Goal: Obtain resource: Download file/media

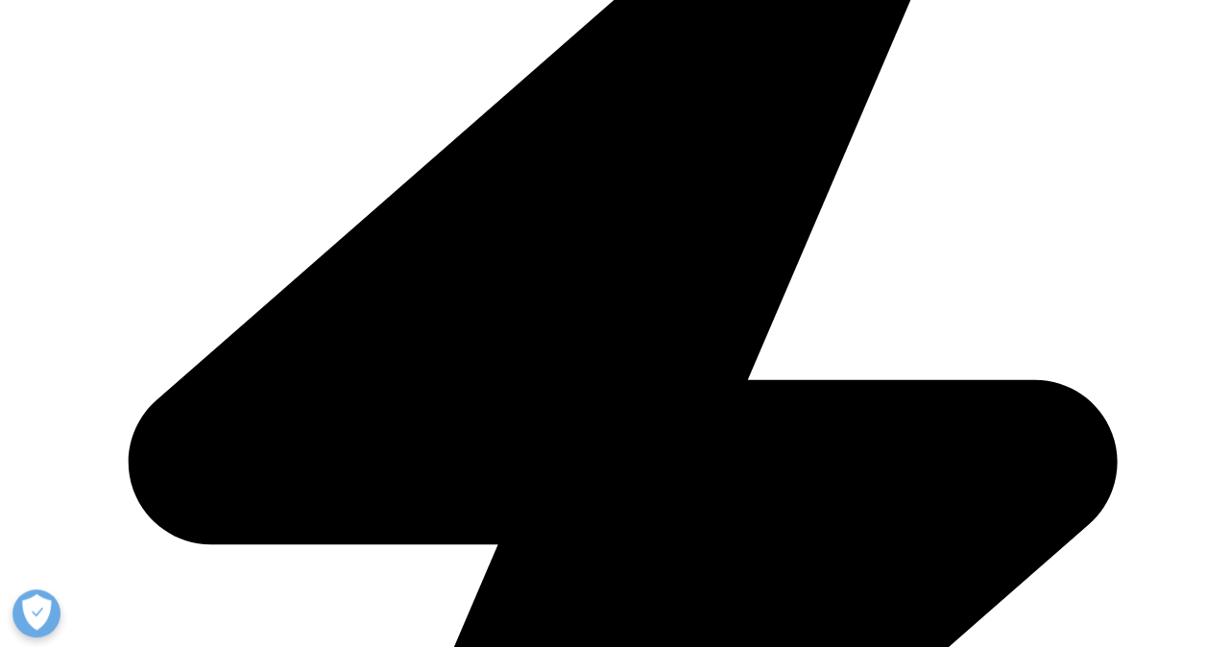
scroll to position [768, 0]
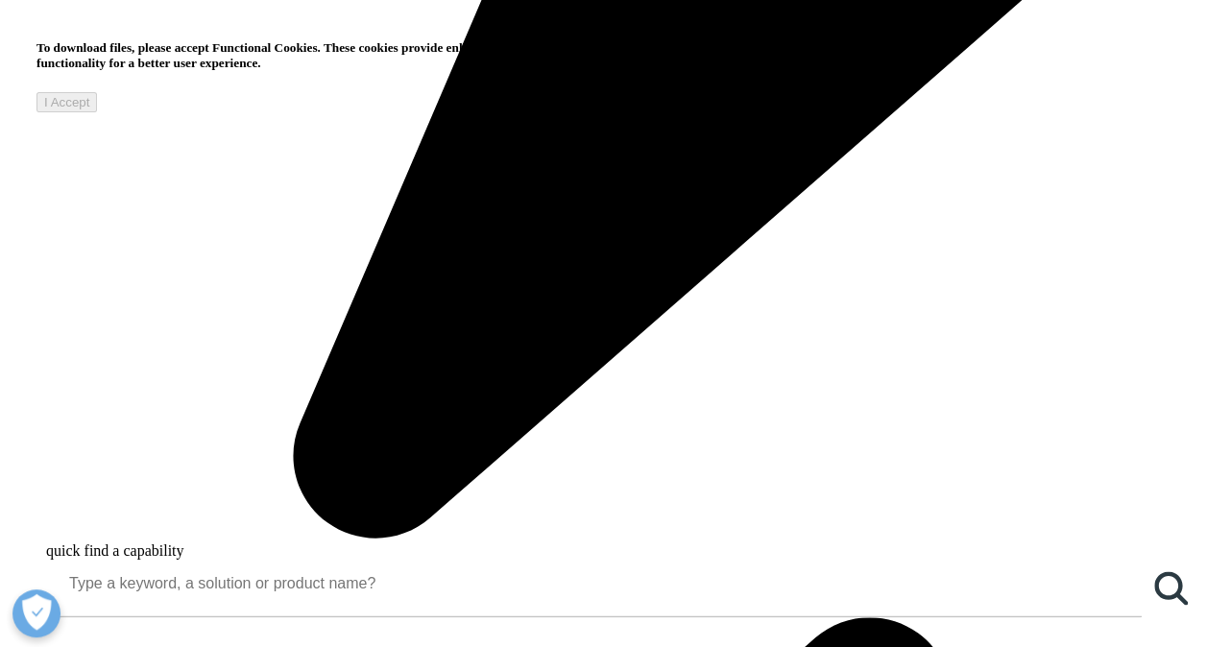
scroll to position [1248, 0]
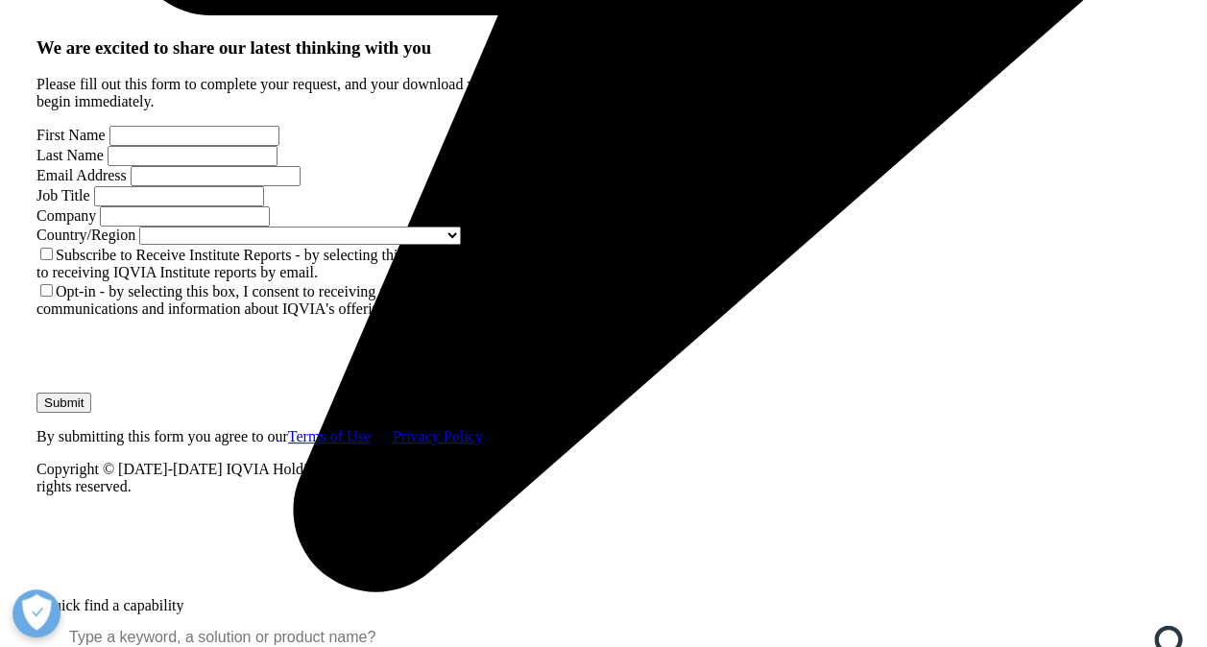
scroll to position [1729, 0]
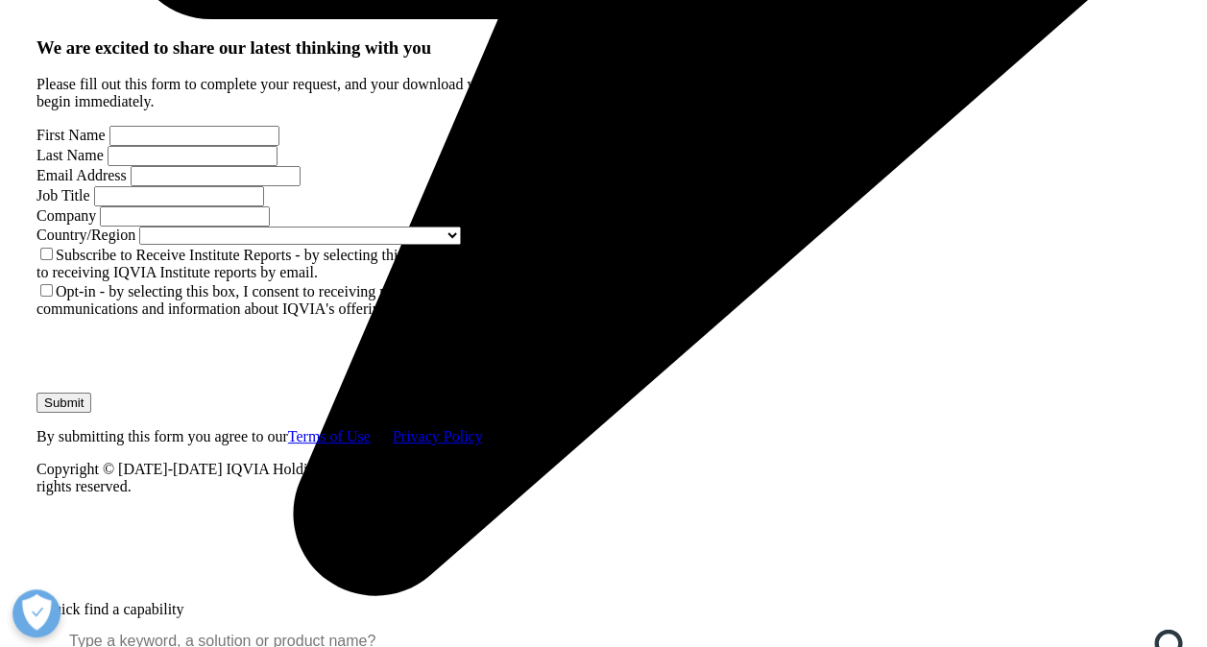
click at [158, 146] on input "First Name" at bounding box center [194, 136] width 170 height 20
type input "Etelka"
click at [278, 166] on input "Last Name" at bounding box center [193, 156] width 170 height 20
type input "d"
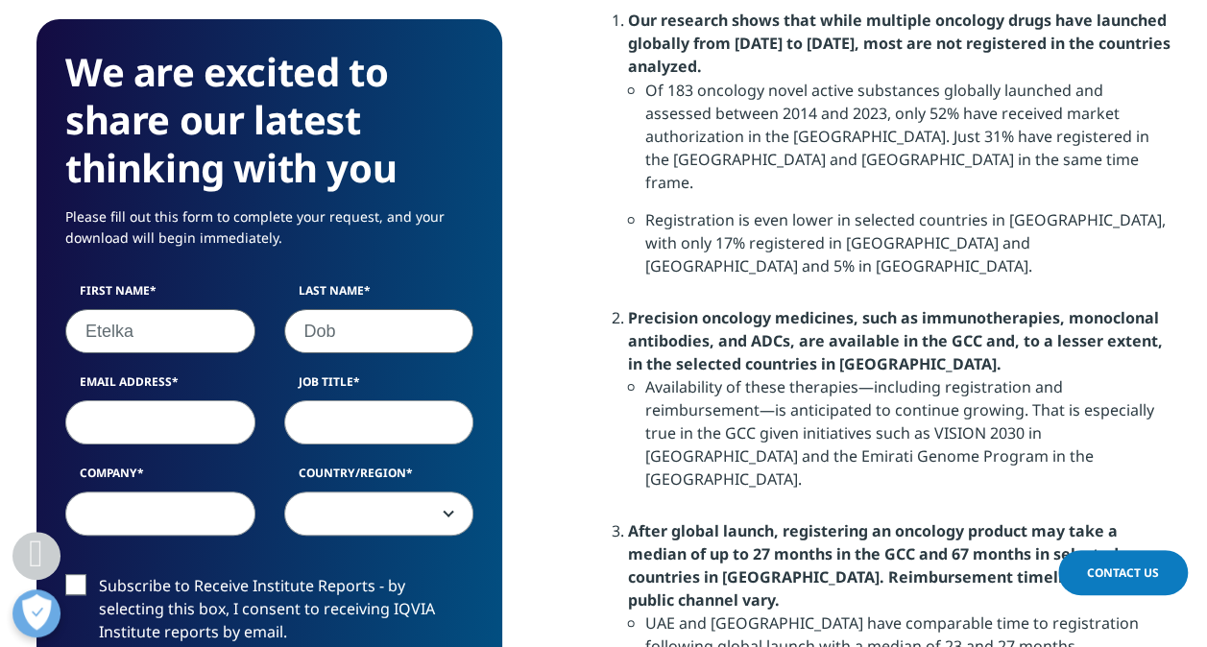
type input "Dobi"
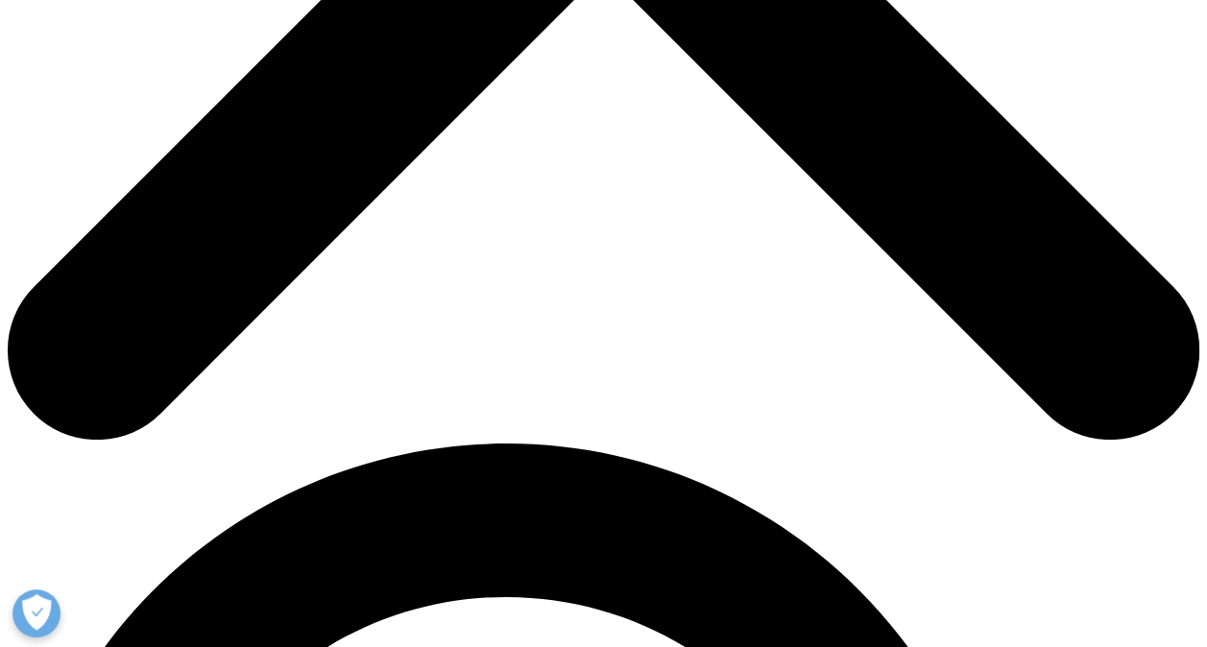
scroll to position [1056, 0]
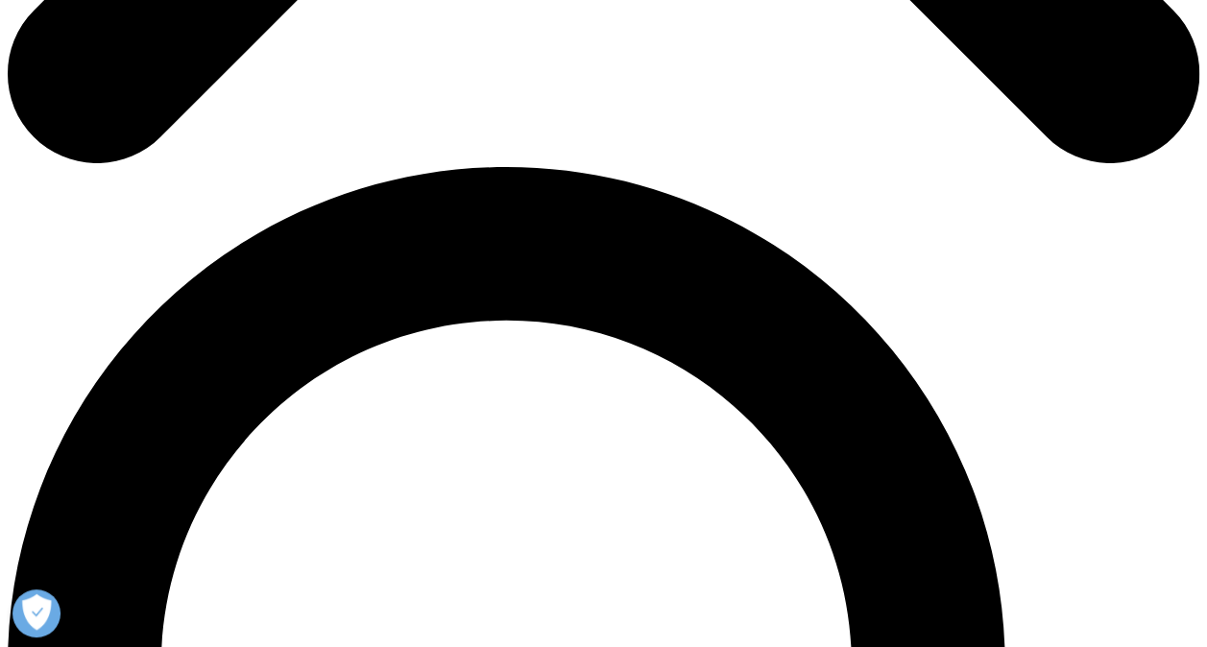
type input "Etelka"
type input "Dobi"
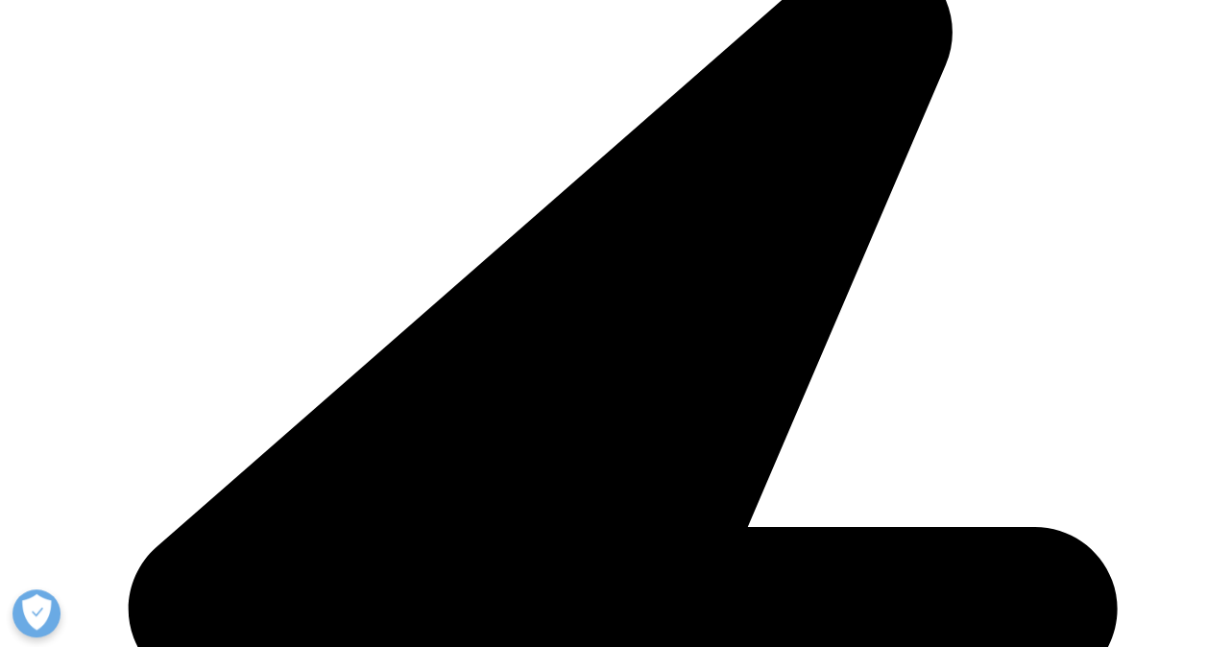
type input "edobi@its.jnj.com"
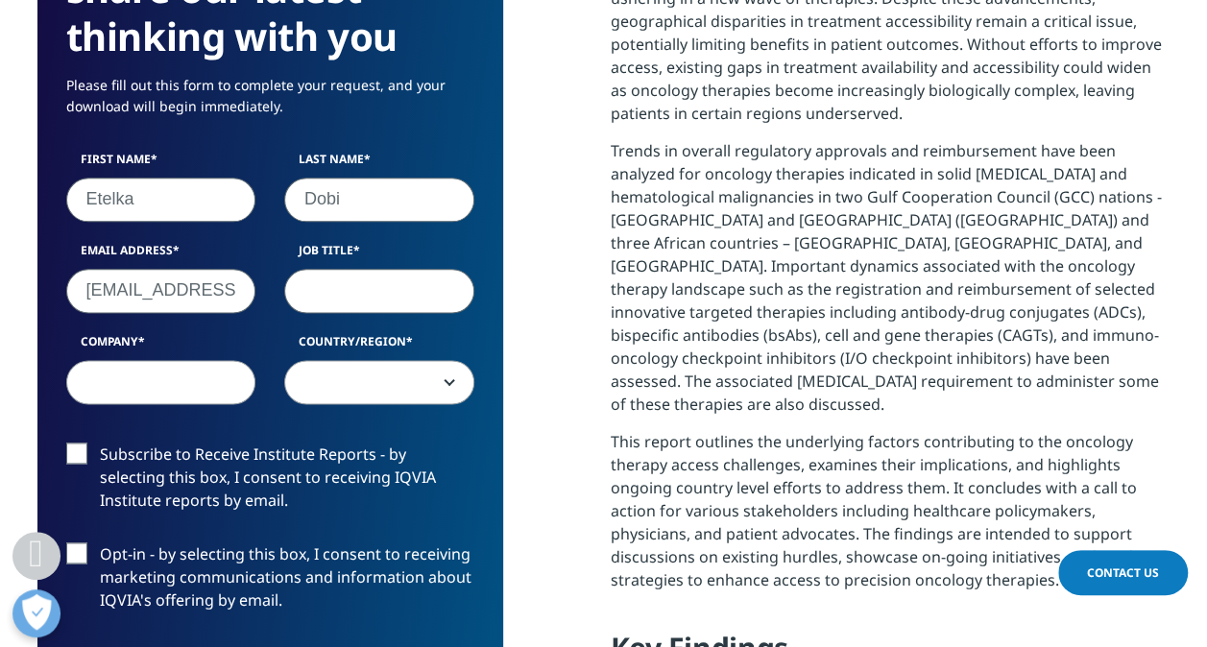
click at [359, 303] on input "Job Title" at bounding box center [379, 290] width 190 height 44
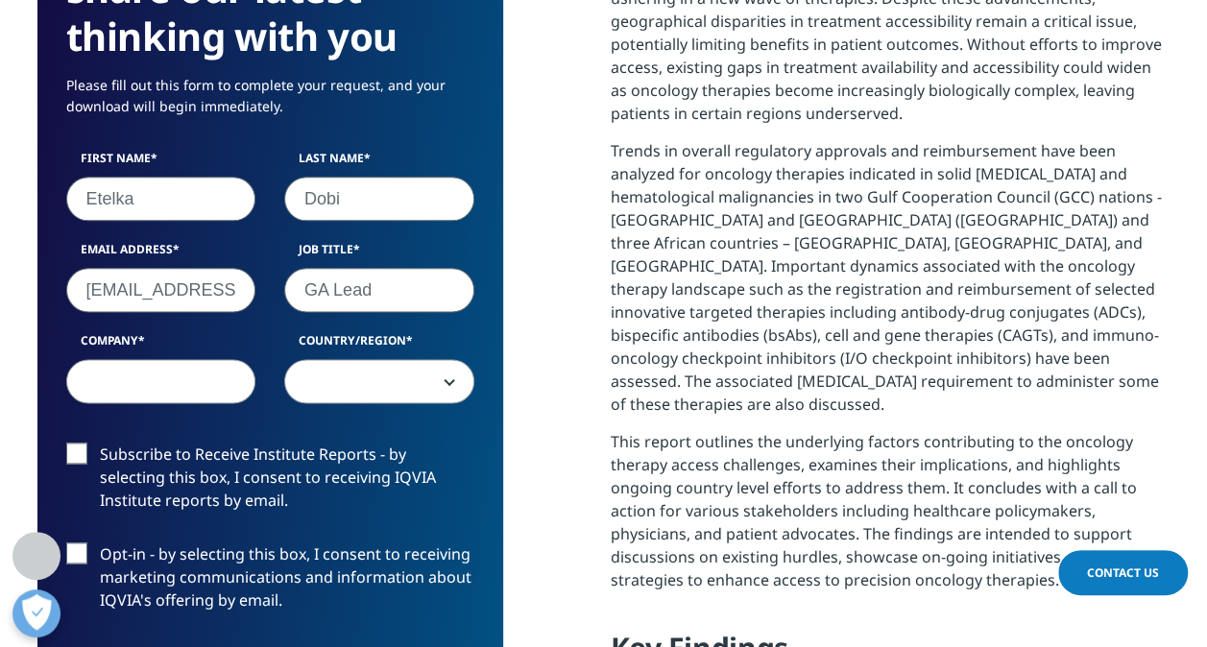
type input "GA Lead"
click at [188, 378] on input "Company" at bounding box center [161, 381] width 190 height 44
type input "Johnson and Johnson"
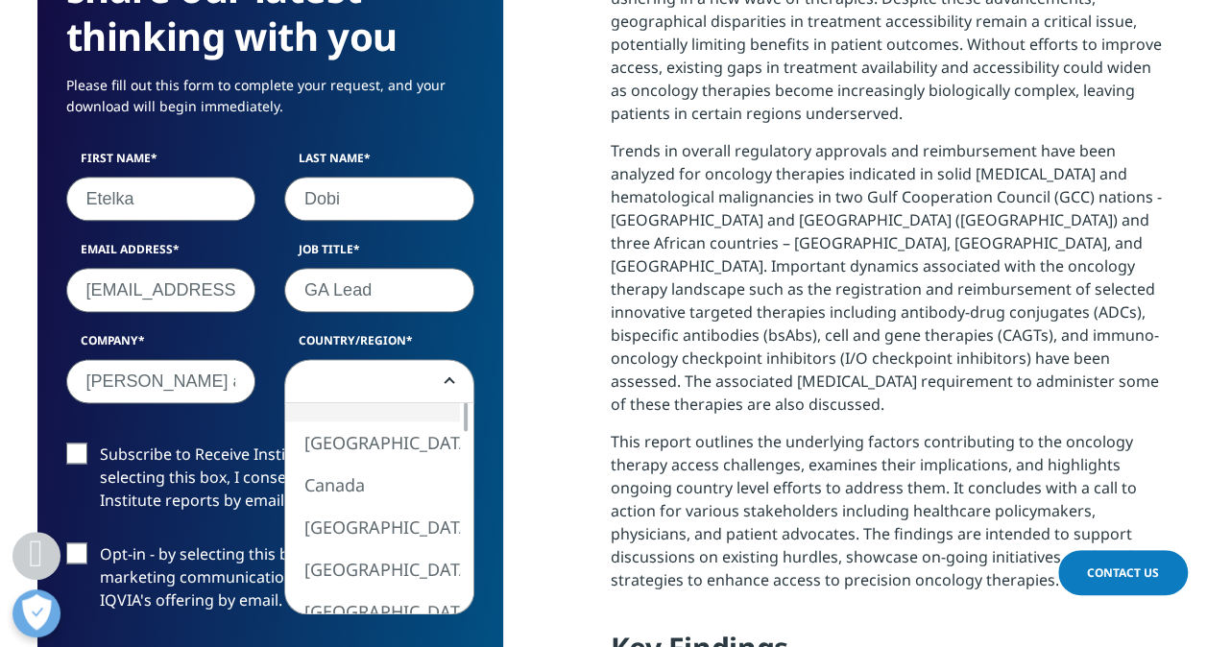
click at [455, 379] on span at bounding box center [379, 382] width 188 height 44
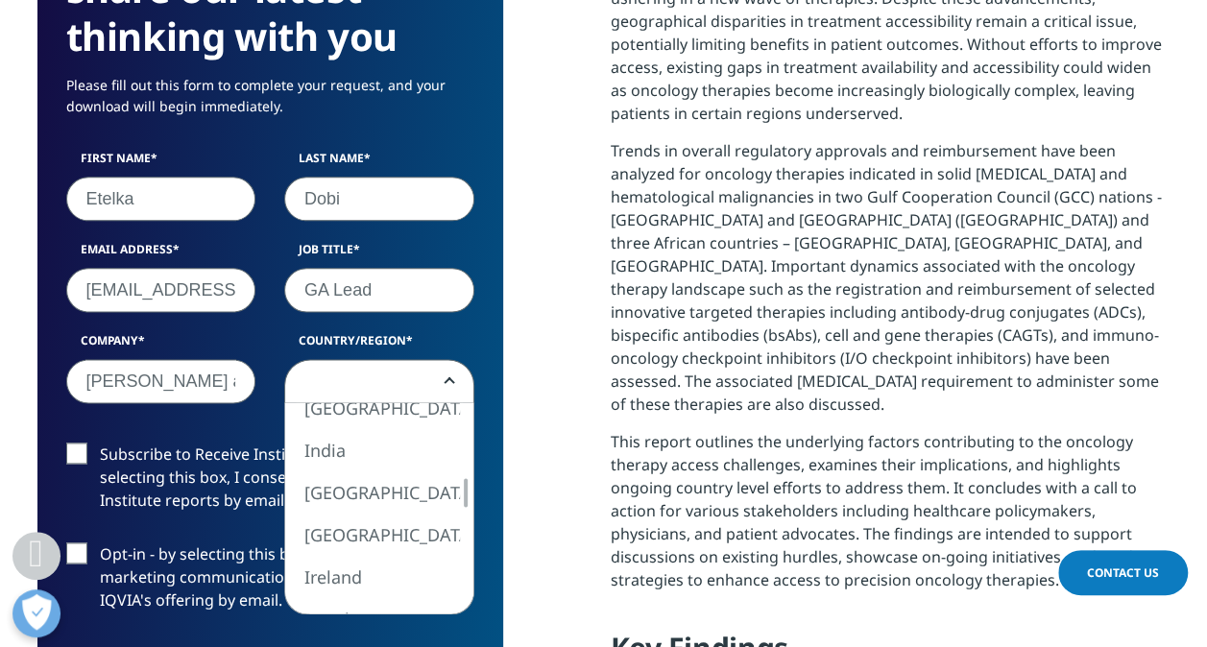
select select "Hungary"
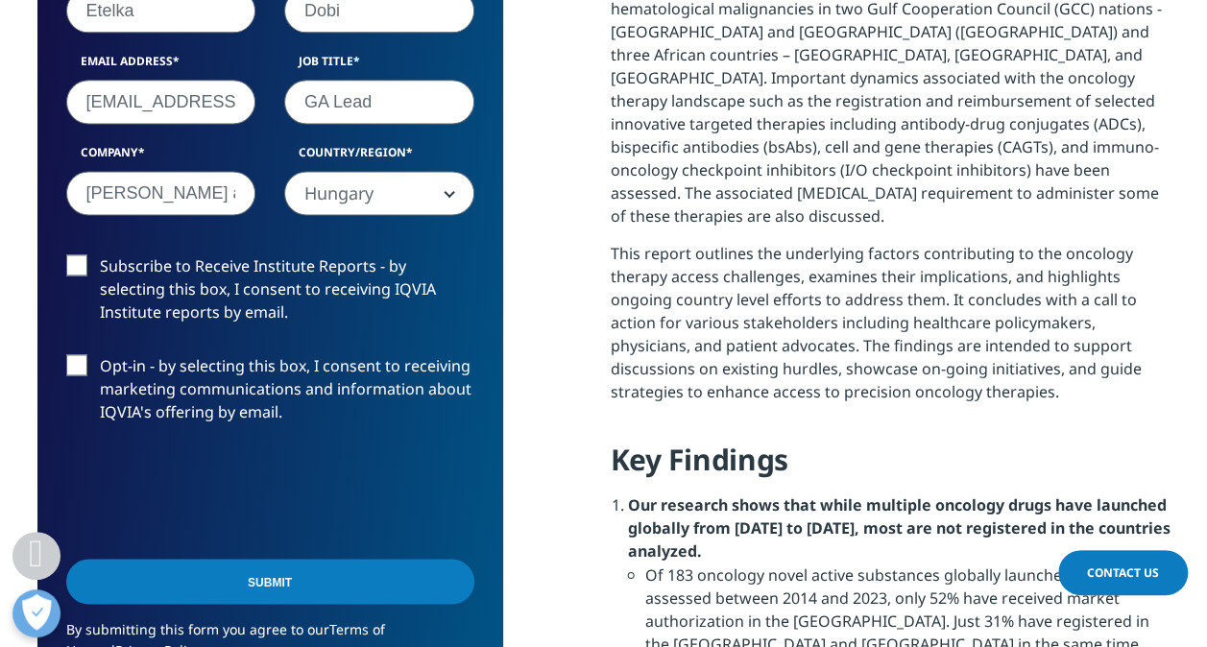
scroll to position [1248, 0]
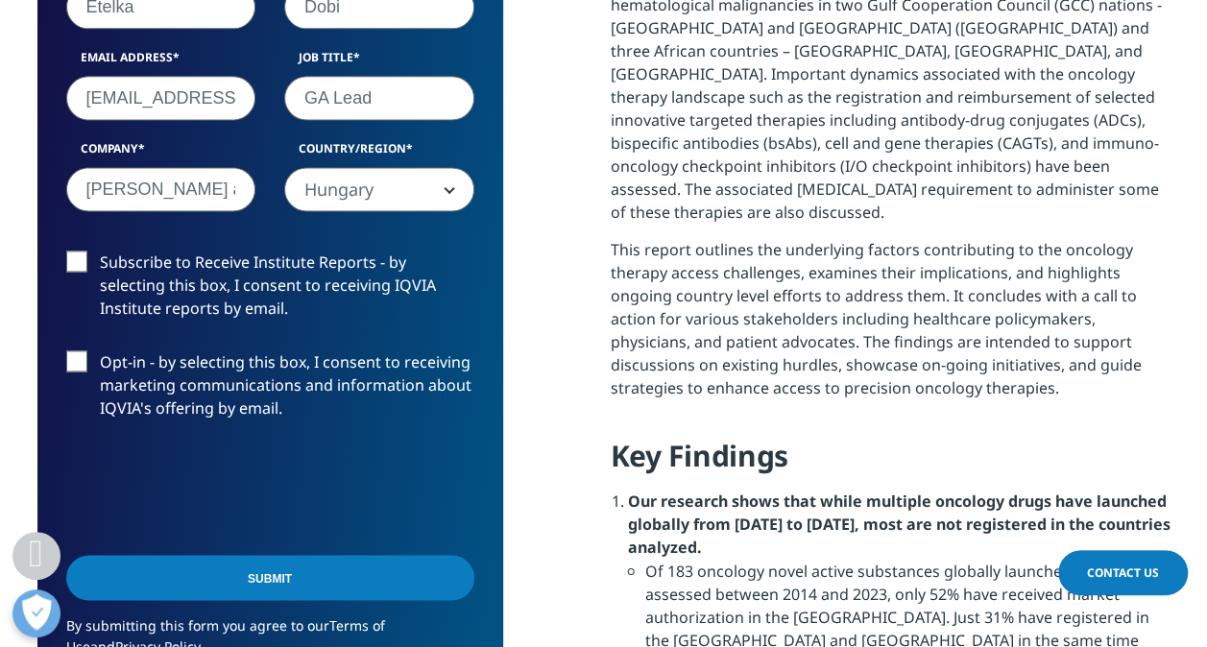
click at [71, 256] on label "Subscribe to Receive Institute Reports - by selecting this box, I consent to re…" at bounding box center [270, 291] width 408 height 80
click at [100, 251] on input "Subscribe to Receive Institute Reports - by selecting this box, I consent to re…" at bounding box center [100, 251] width 0 height 0
click at [245, 570] on input "Submit" at bounding box center [270, 577] width 408 height 45
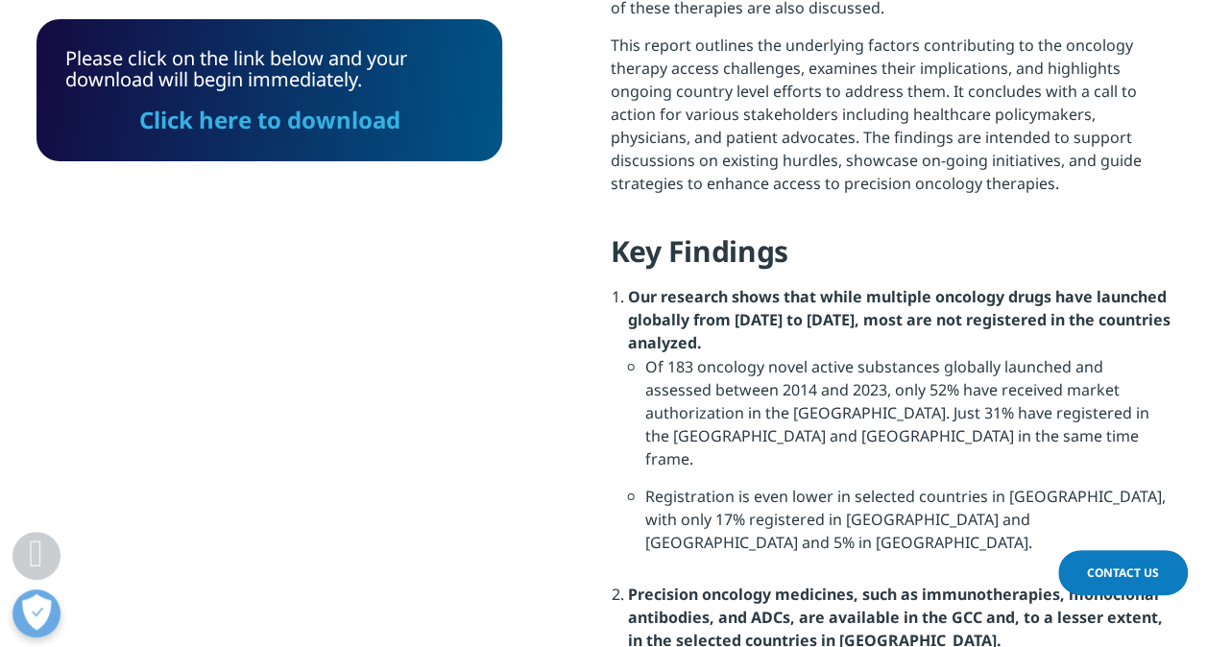
scroll to position [141, 465]
drag, startPoint x: 297, startPoint y: 117, endPoint x: 653, endPoint y: 347, distance: 423.8
click at [297, 117] on link "Click here to download" at bounding box center [269, 120] width 261 height 32
